Goal: Information Seeking & Learning: Learn about a topic

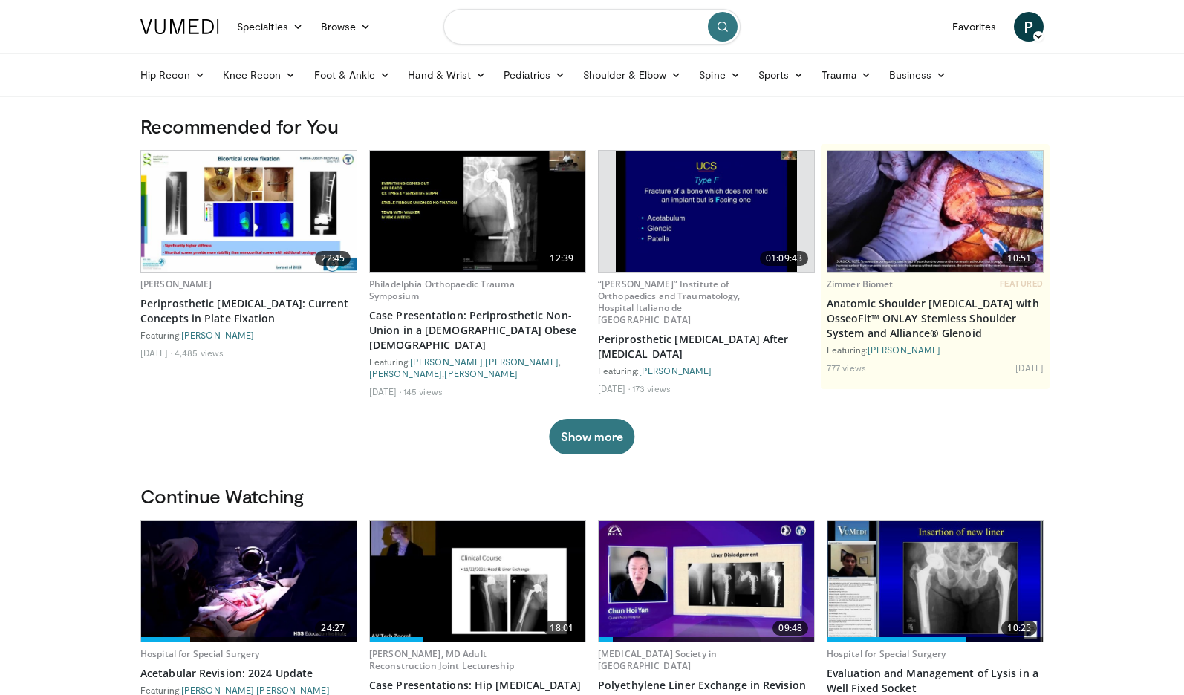
click at [498, 24] on input "Search topics, interventions" at bounding box center [591, 27] width 297 height 36
type input "**********"
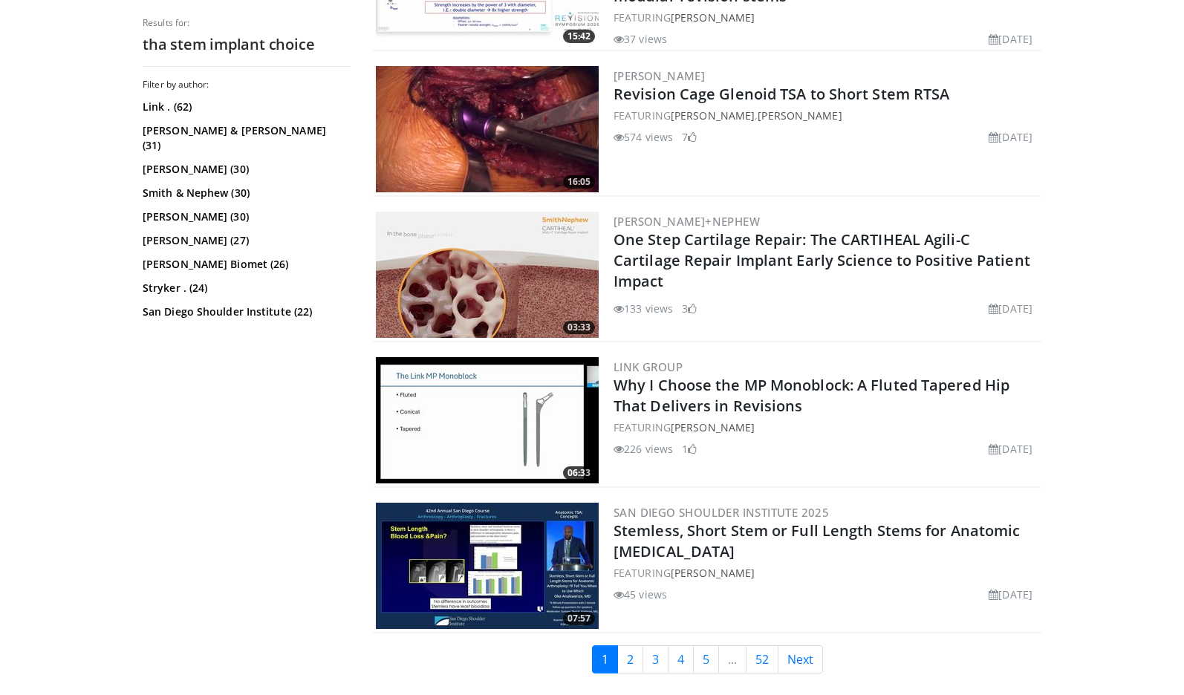
scroll to position [3490, 0]
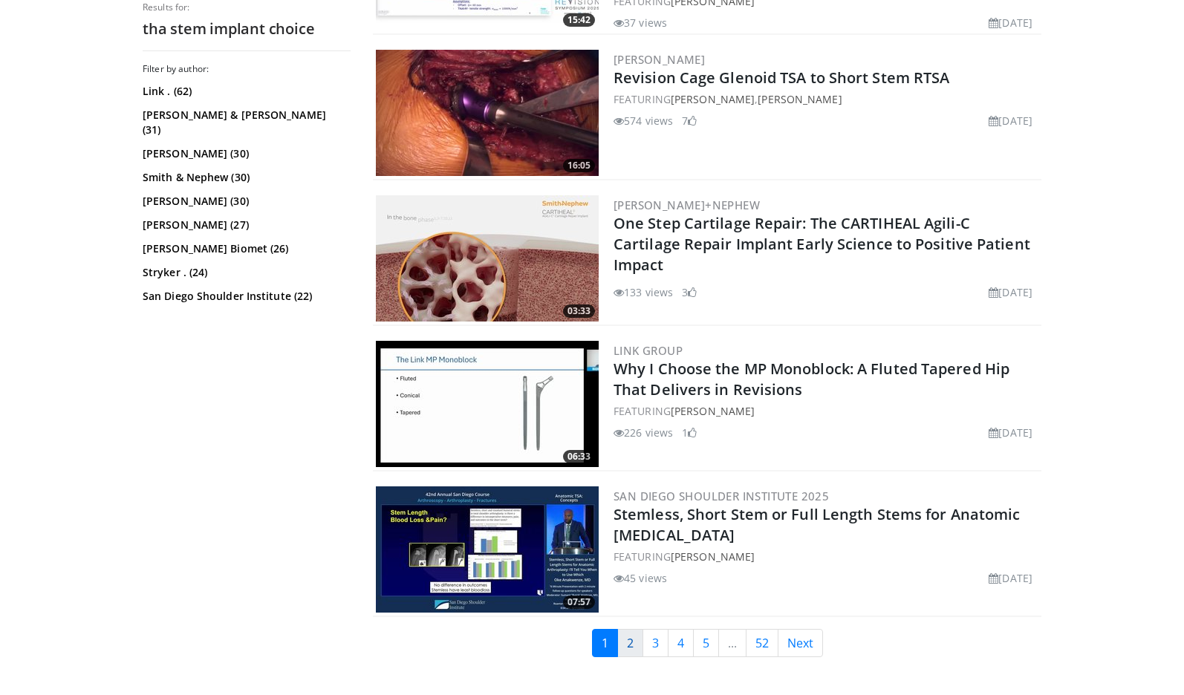
click at [626, 630] on link "2" at bounding box center [630, 643] width 26 height 28
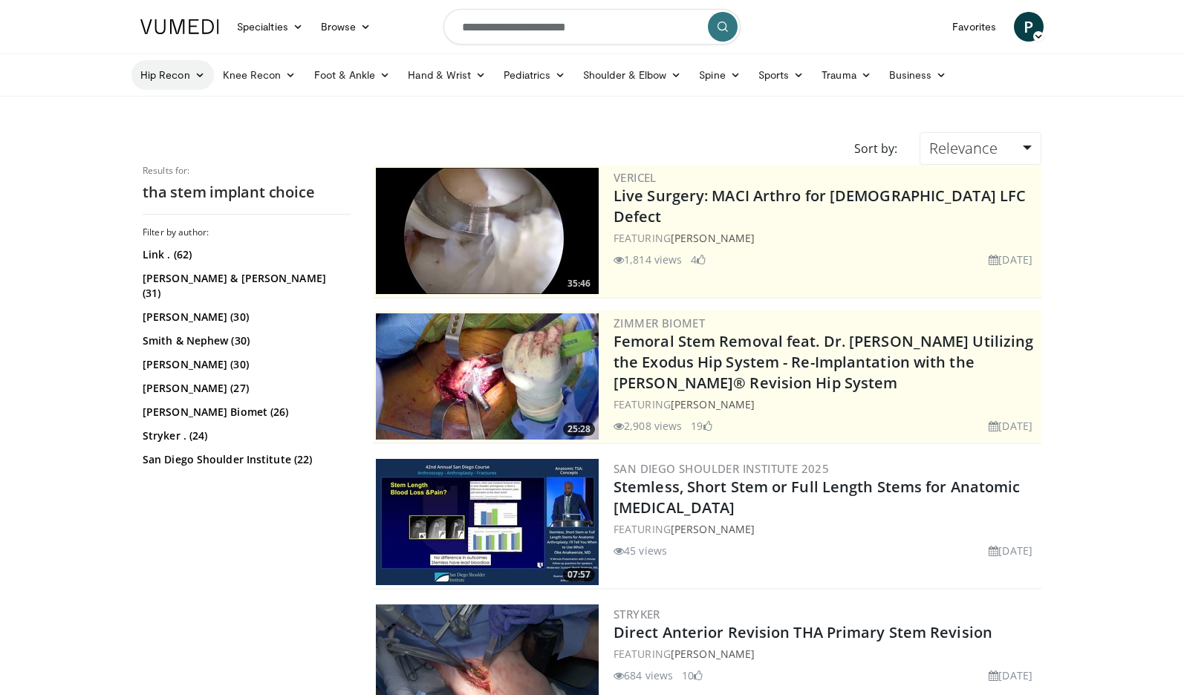
click at [158, 78] on link "Hip Recon" at bounding box center [172, 75] width 82 height 30
click at [172, 106] on link "Hip Arthroplasty" at bounding box center [220, 110] width 177 height 24
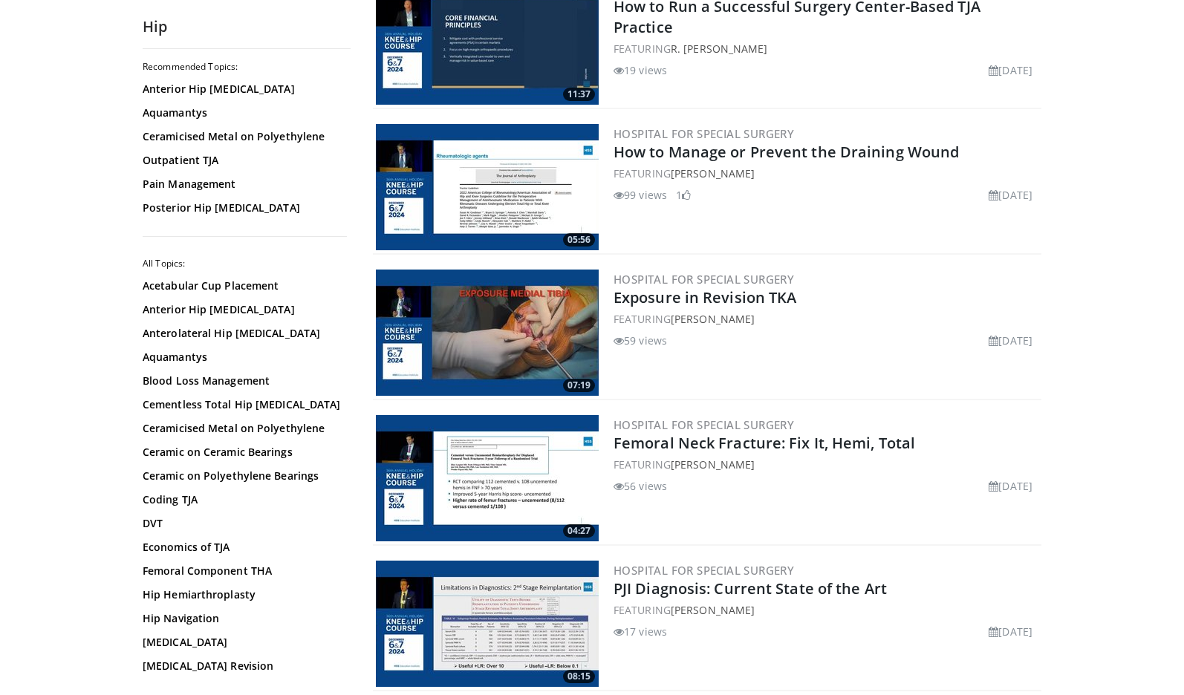
scroll to position [2227, 0]
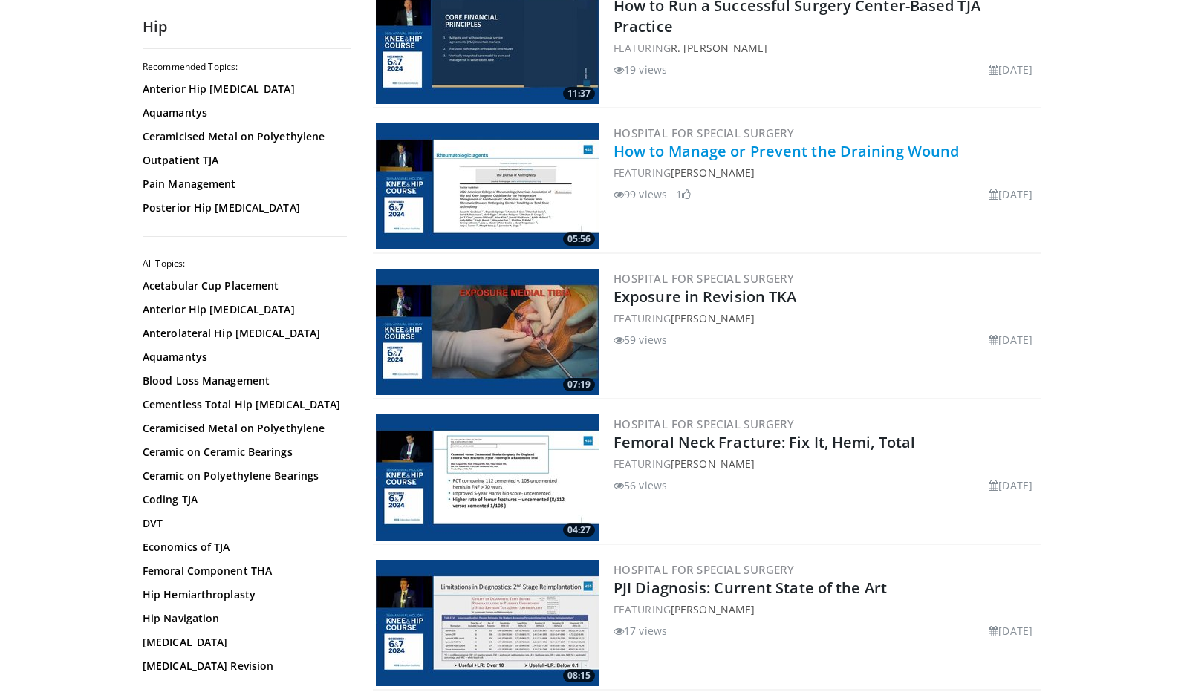
click at [832, 150] on link "How to Manage or Prevent the Draining Wound" at bounding box center [785, 151] width 345 height 20
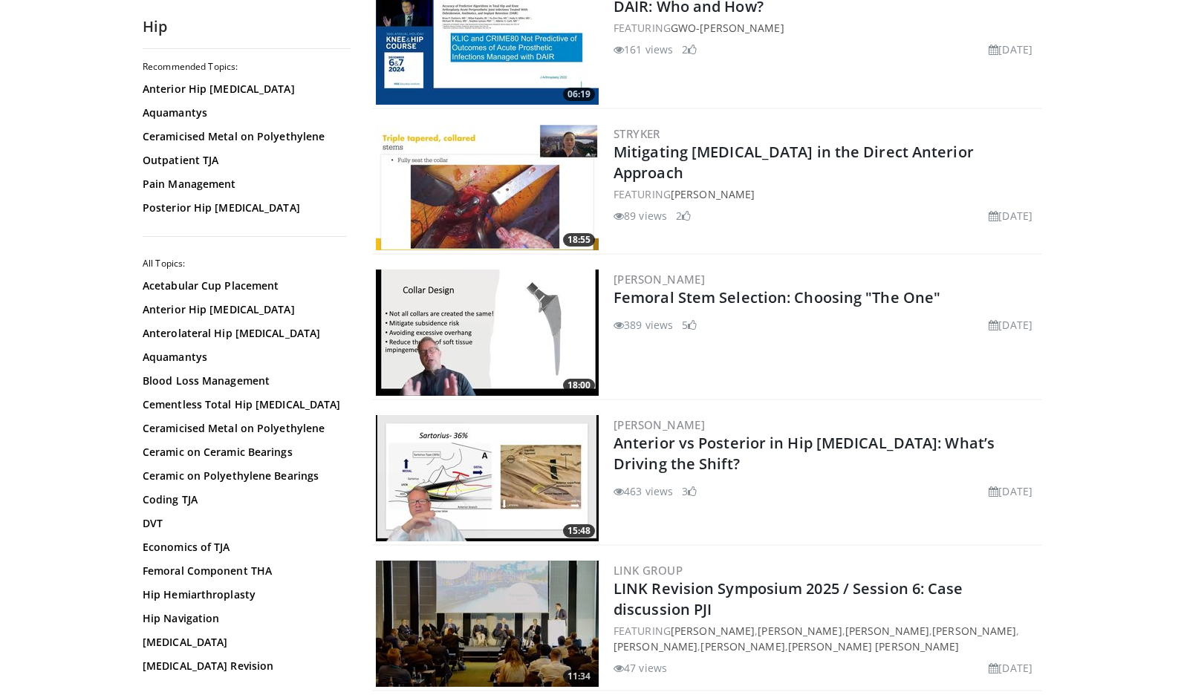
scroll to position [3044, 0]
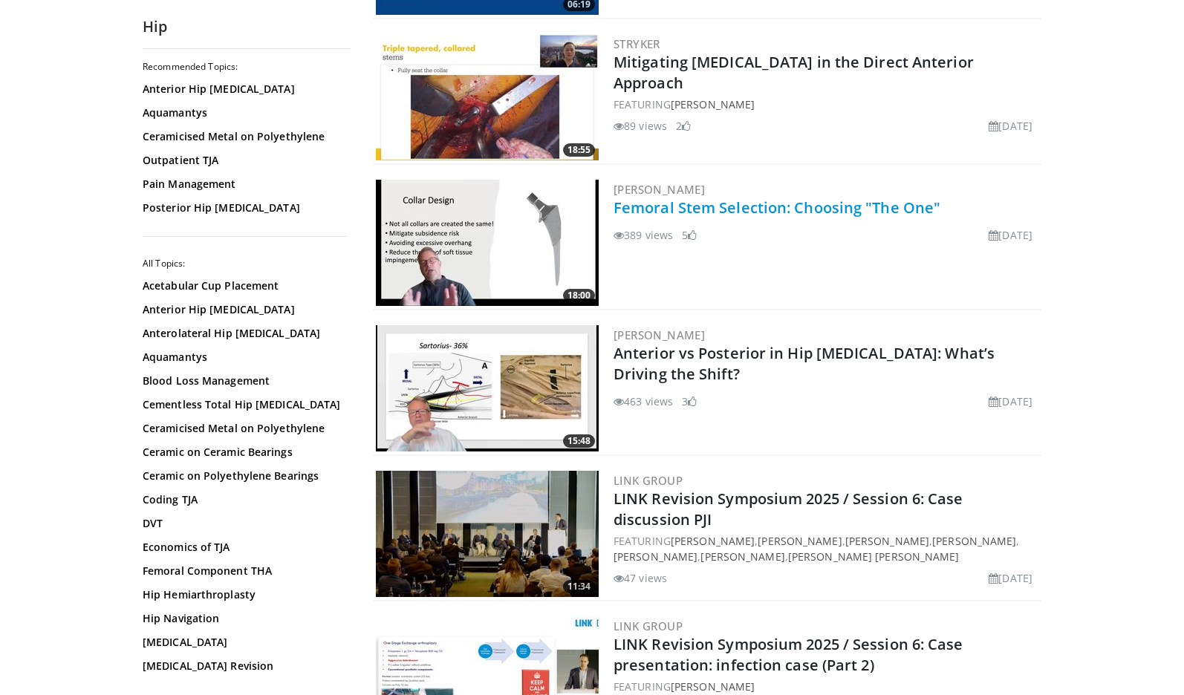
click at [793, 209] on link "Femoral Stem Selection: Choosing "The One"" at bounding box center [776, 207] width 327 height 20
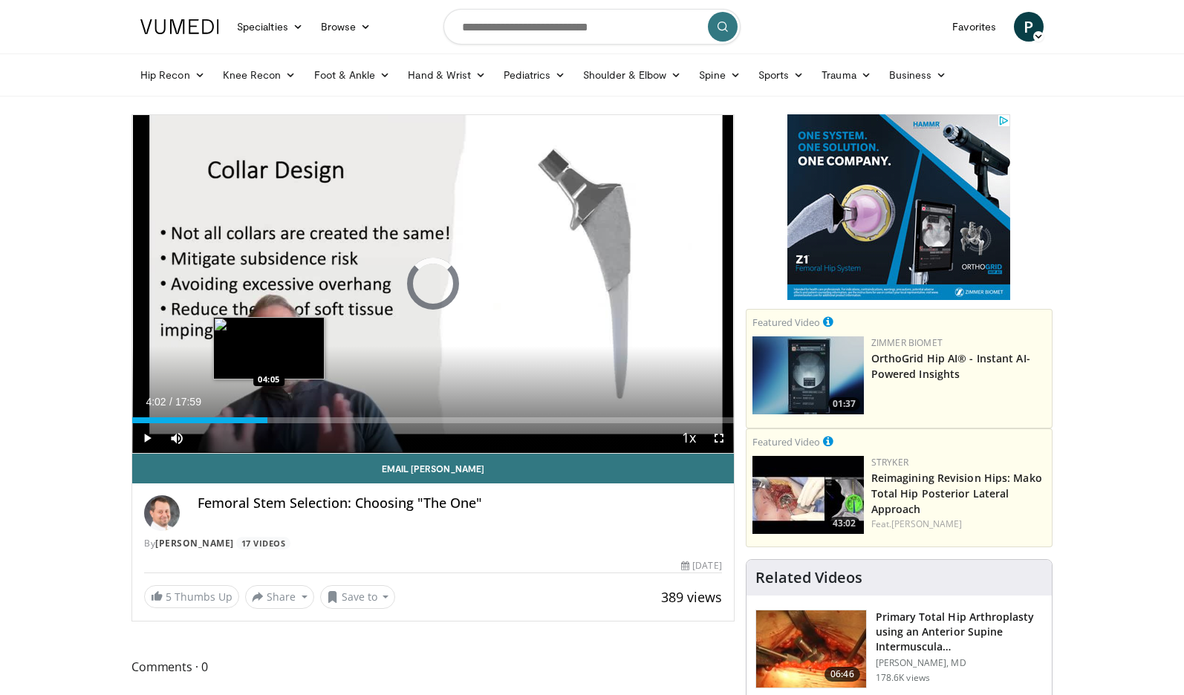
click at [267, 413] on div "Loaded : 5.51% 04:02 04:05" at bounding box center [432, 416] width 601 height 14
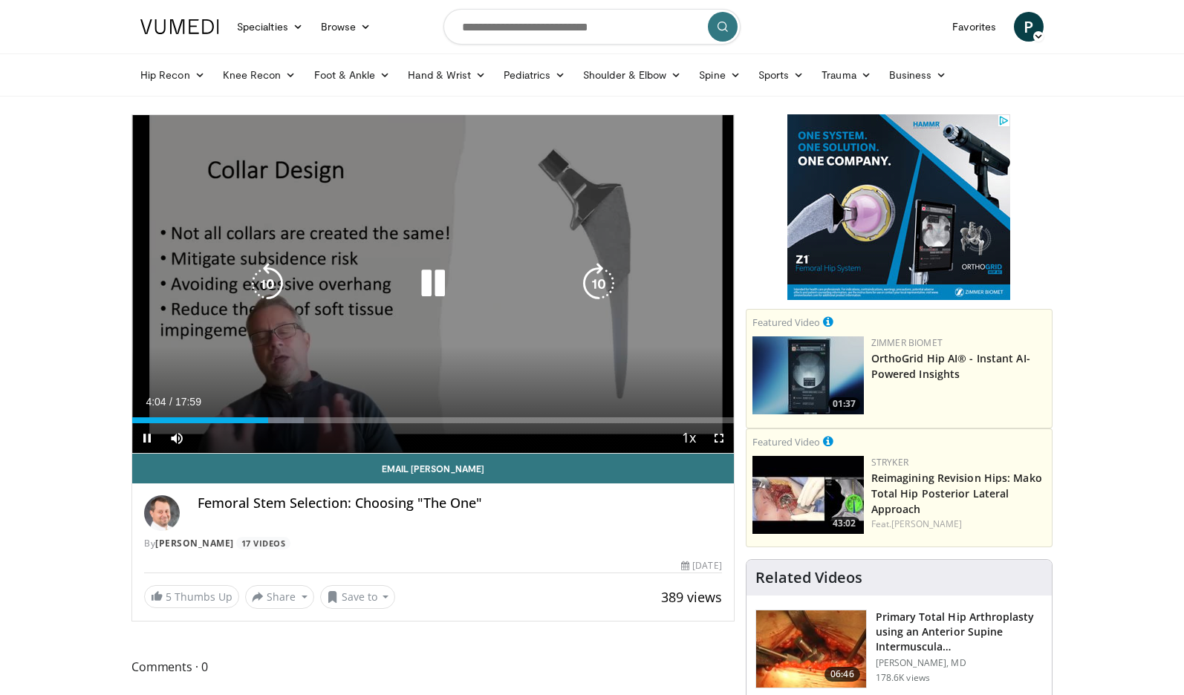
click at [268, 284] on icon "Video Player" at bounding box center [268, 284] width 42 height 42
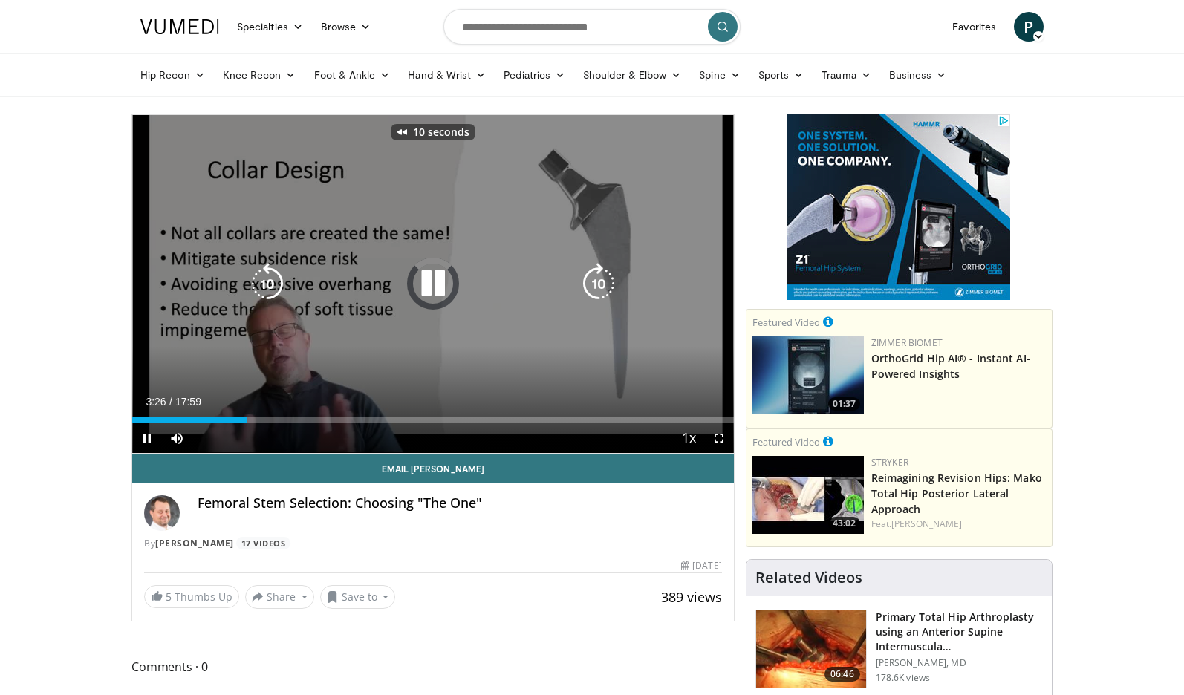
click at [268, 284] on icon "Video Player" at bounding box center [268, 284] width 42 height 42
click at [599, 276] on icon "Video Player" at bounding box center [599, 284] width 42 height 42
click at [434, 281] on icon "Video Player" at bounding box center [433, 284] width 42 height 42
click at [463, 256] on div "10 seconds Tap to unmute" at bounding box center [432, 284] width 601 height 338
click at [420, 280] on icon "Video Player" at bounding box center [433, 284] width 42 height 42
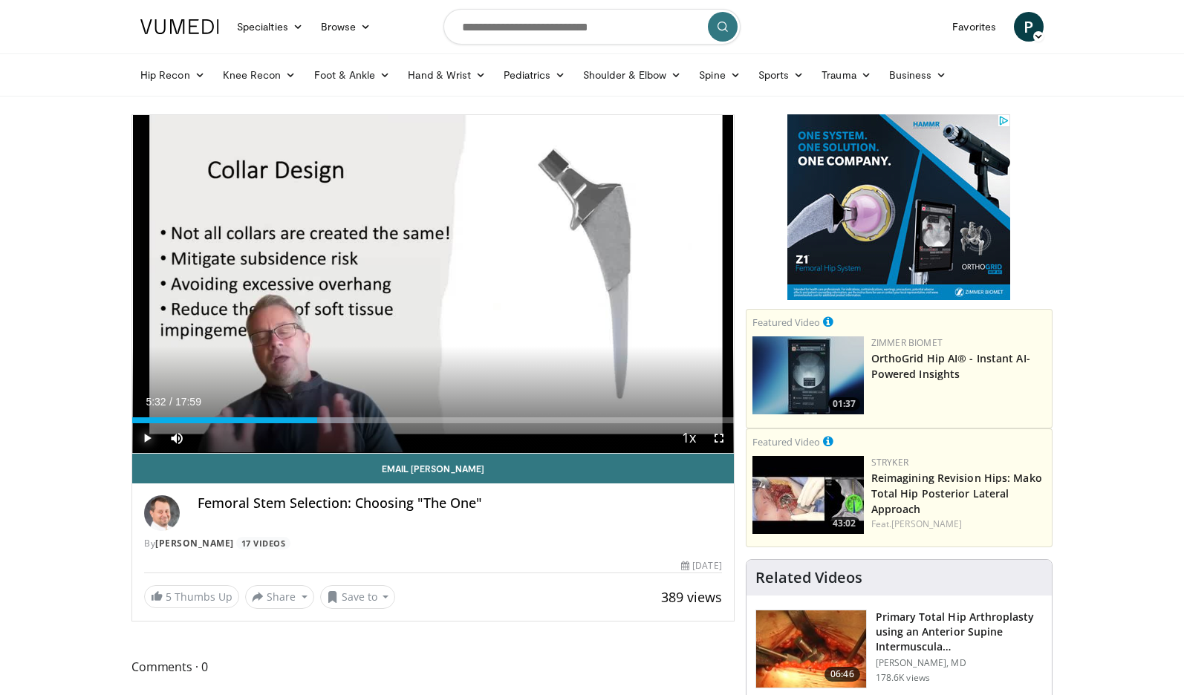
click at [146, 434] on span "Video Player" at bounding box center [147, 438] width 30 height 30
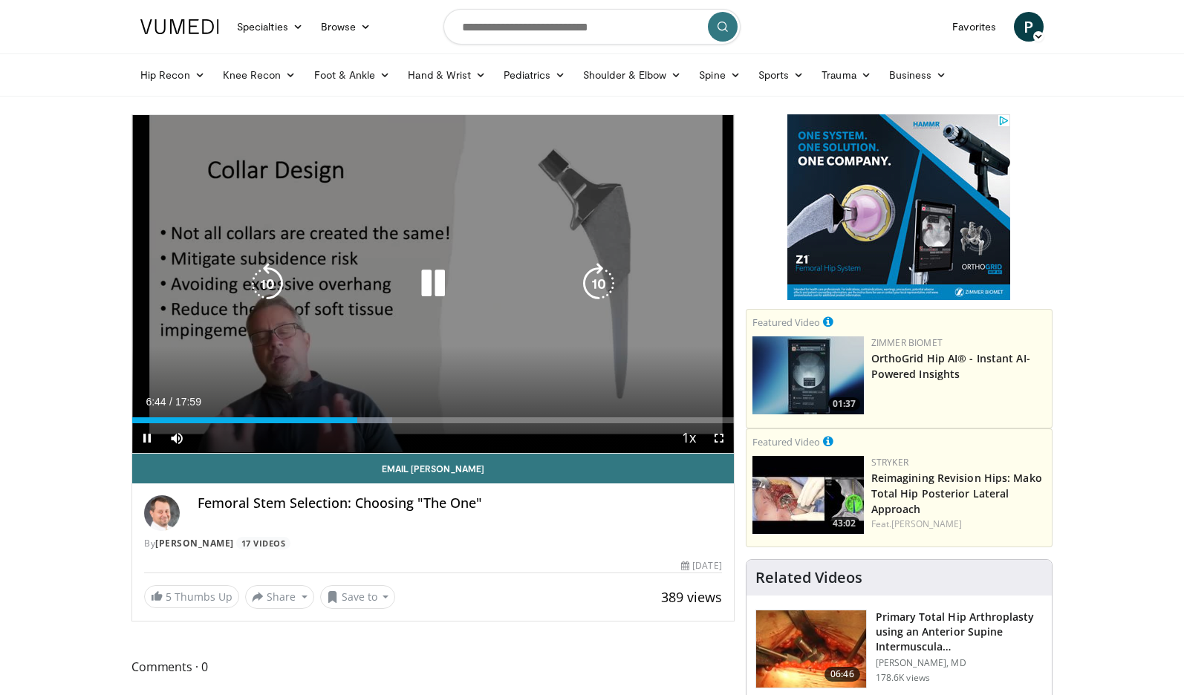
click at [427, 283] on icon "Video Player" at bounding box center [433, 284] width 42 height 42
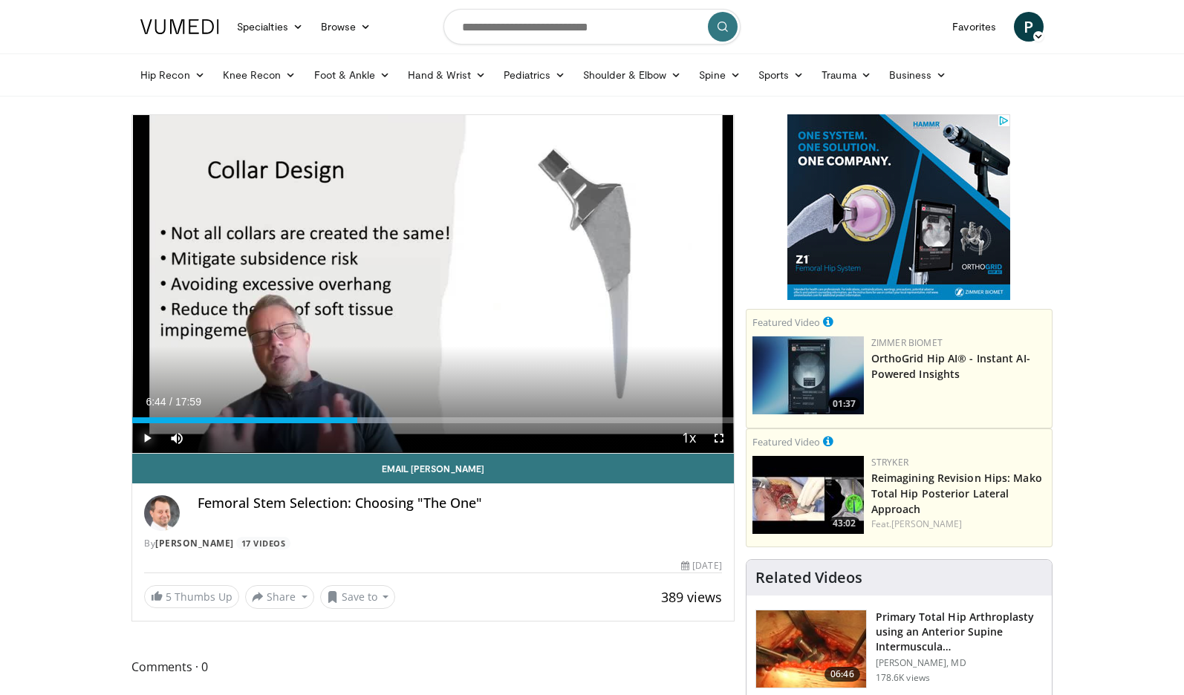
click at [140, 433] on span "Video Player" at bounding box center [147, 438] width 30 height 30
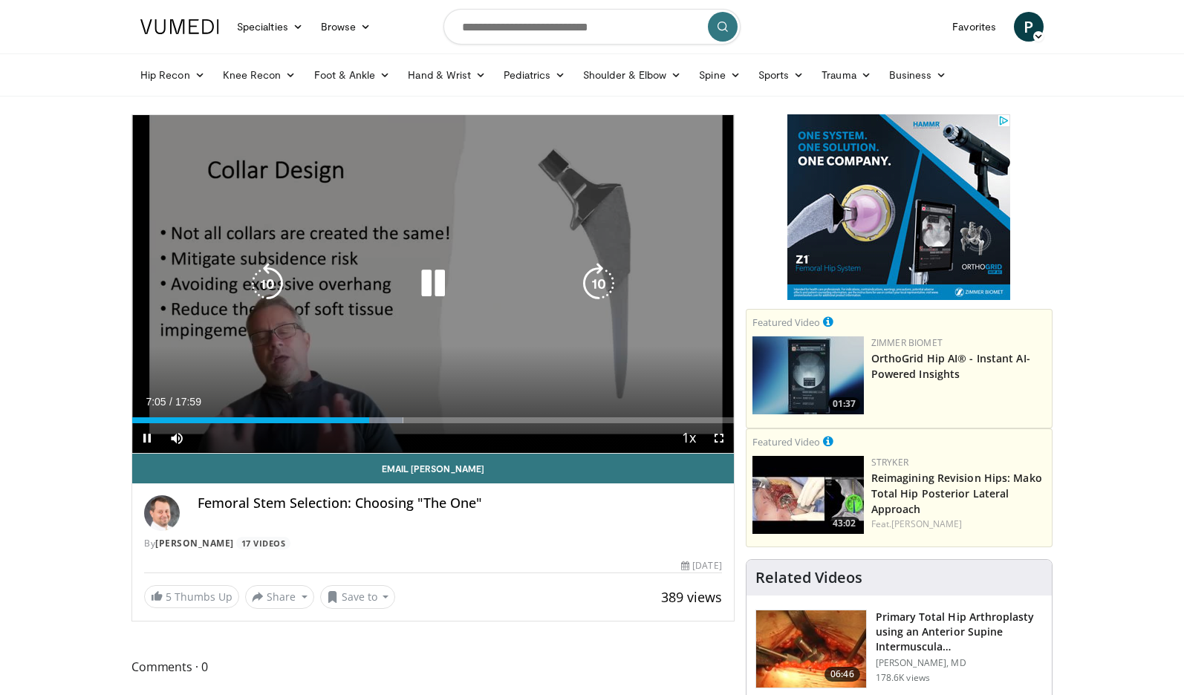
click at [430, 284] on icon "Video Player" at bounding box center [433, 284] width 42 height 42
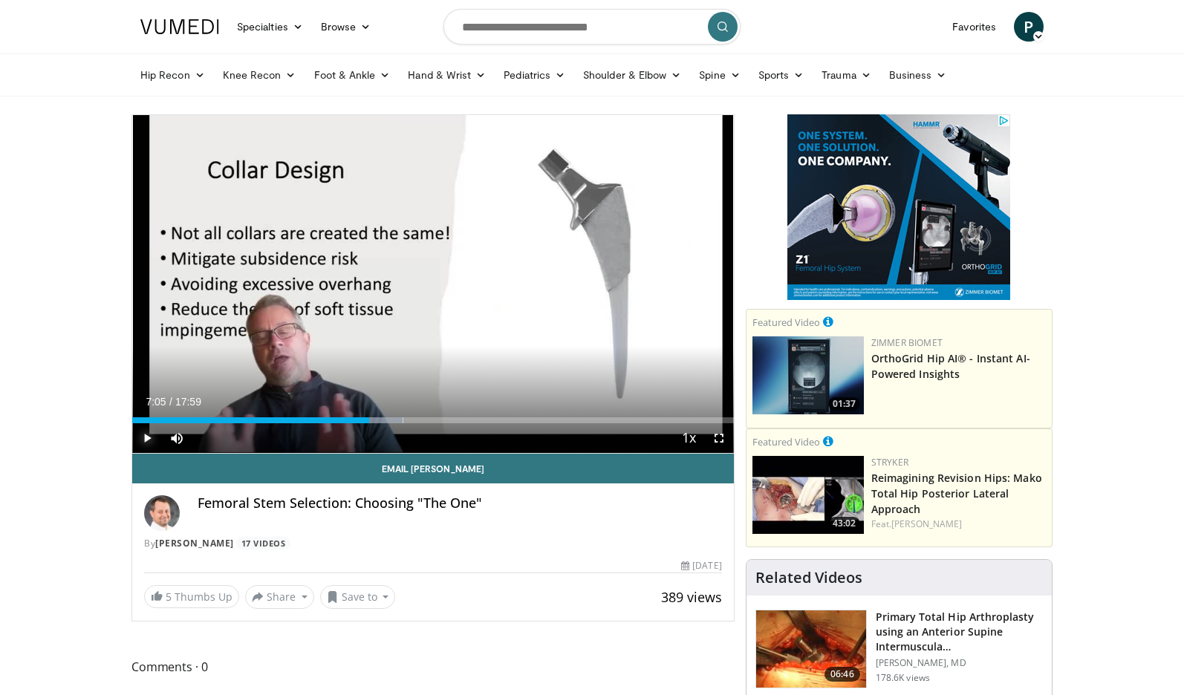
click at [143, 445] on span "Video Player" at bounding box center [147, 438] width 30 height 30
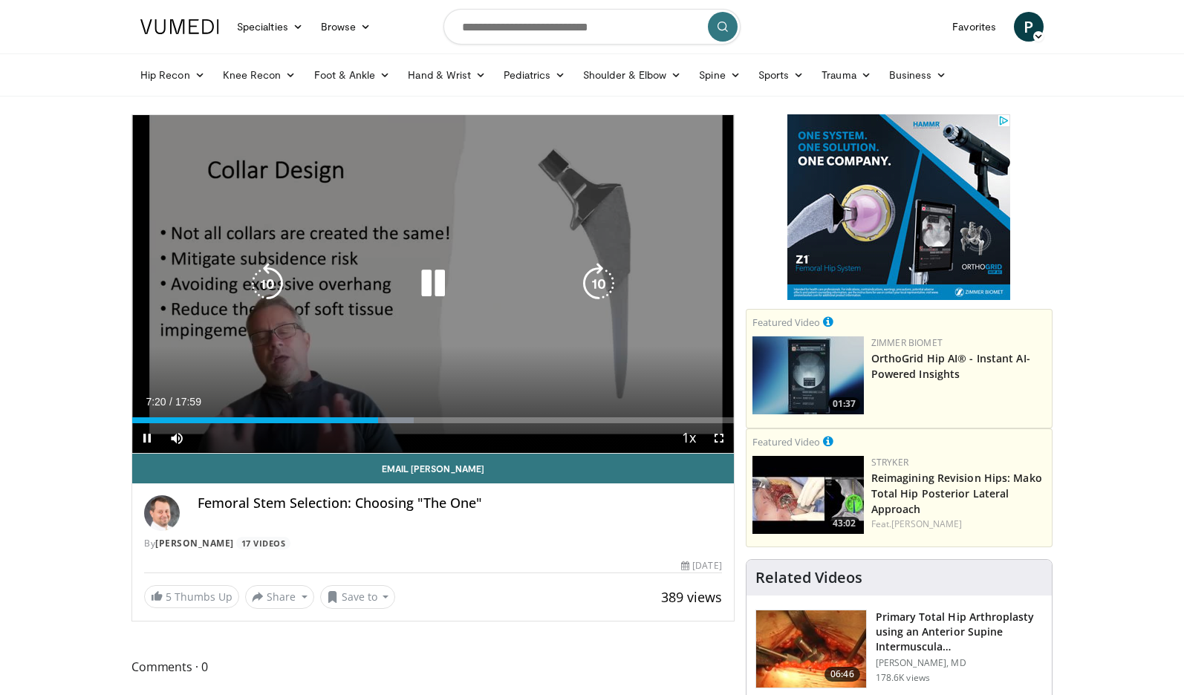
click at [444, 284] on icon "Video Player" at bounding box center [433, 284] width 42 height 42
